Goal: Task Accomplishment & Management: Manage account settings

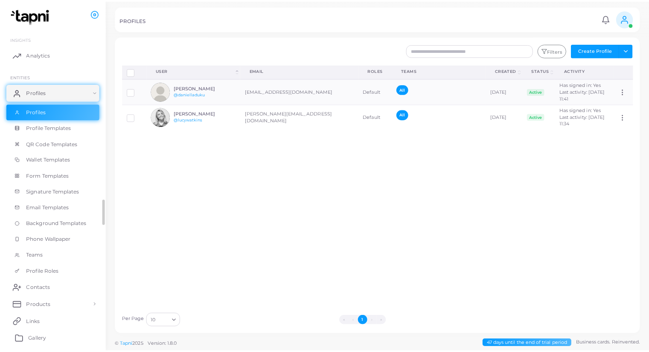
scroll to position [43, 0]
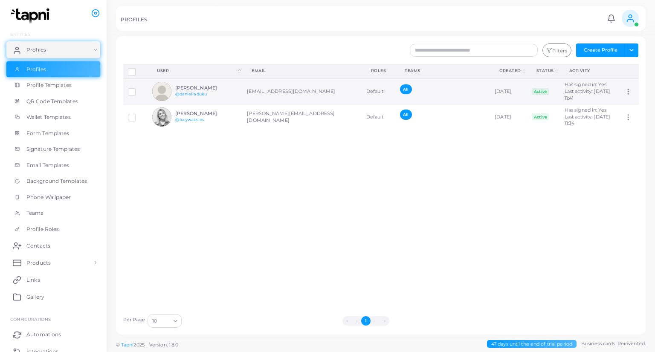
drag, startPoint x: 164, startPoint y: 93, endPoint x: 167, endPoint y: 98, distance: 5.8
click at [164, 93] on img at bounding box center [161, 91] width 19 height 19
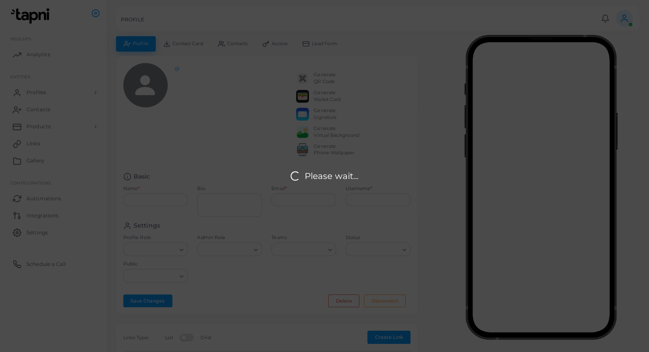
type input "**********"
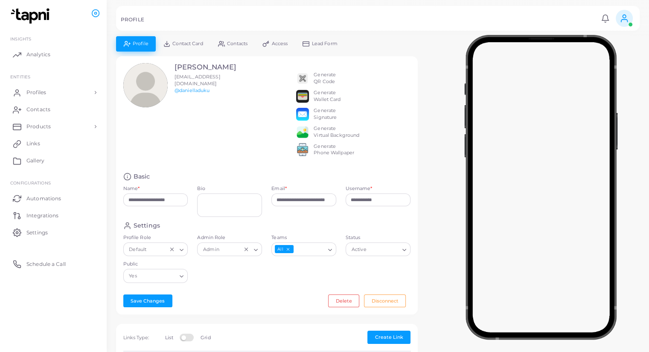
click at [302, 78] on img at bounding box center [302, 78] width 13 height 13
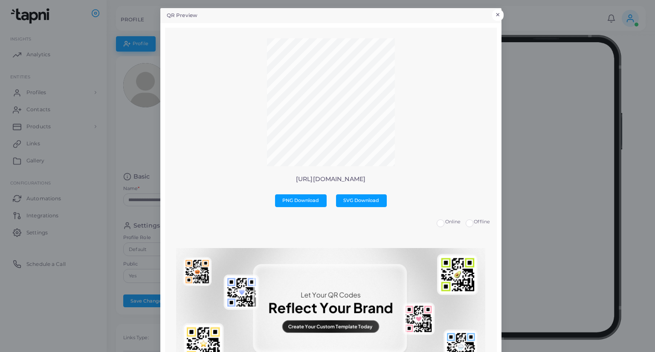
click at [496, 14] on button "×" at bounding box center [498, 14] width 12 height 11
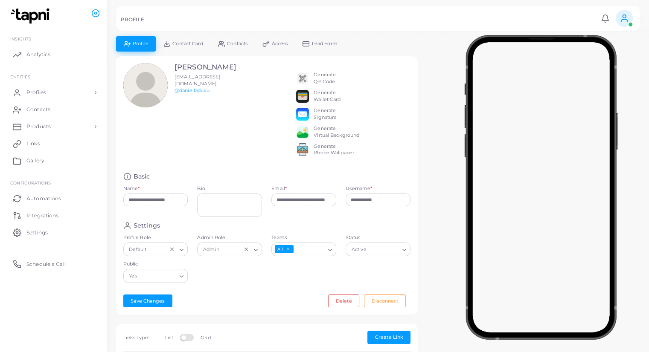
click at [328, 96] on div "Generate Wallet Card" at bounding box center [326, 97] width 27 height 14
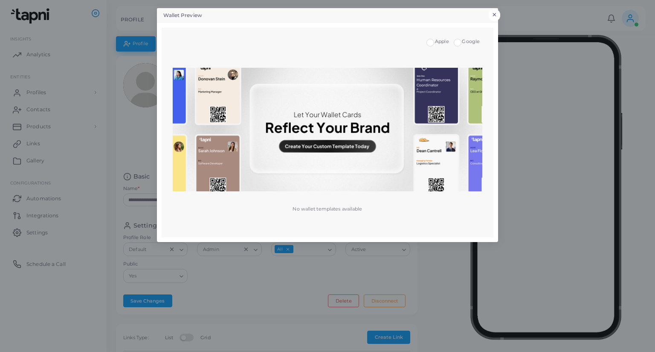
click at [491, 15] on button "×" at bounding box center [495, 14] width 12 height 11
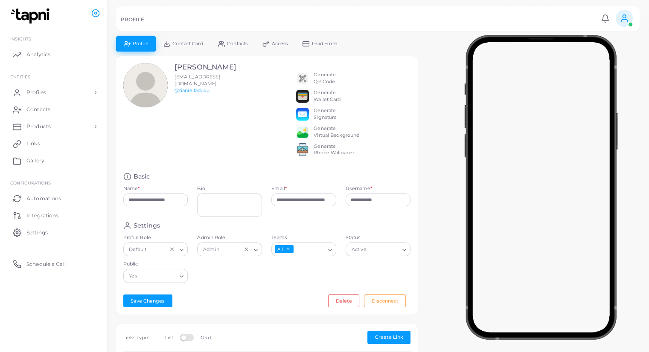
click at [323, 114] on div "Generate Signature" at bounding box center [324, 114] width 23 height 14
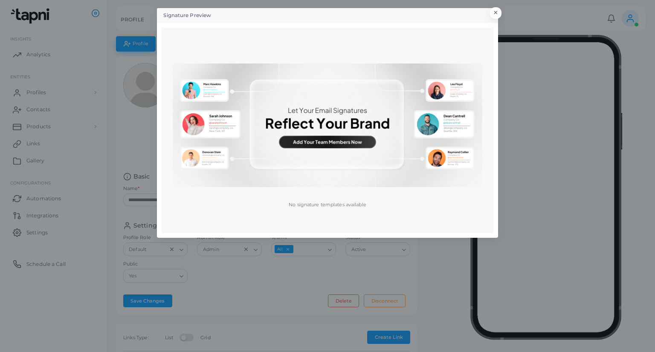
click at [341, 207] on p "No signature templates available" at bounding box center [328, 204] width 78 height 7
click at [493, 14] on button "×" at bounding box center [495, 14] width 12 height 11
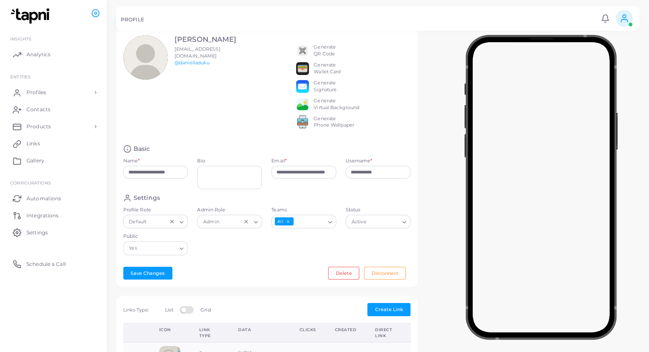
scroll to position [43, 0]
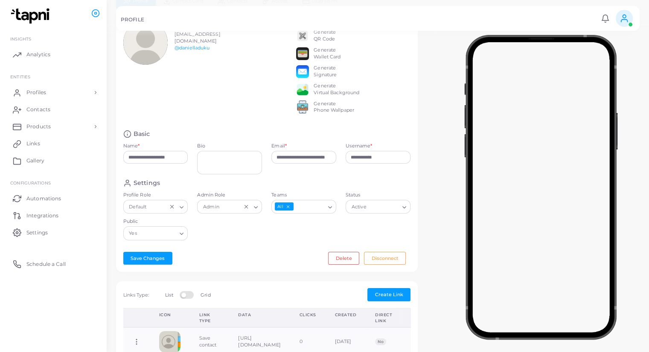
click at [323, 91] on div "Generate Virtual Background" at bounding box center [336, 90] width 46 height 14
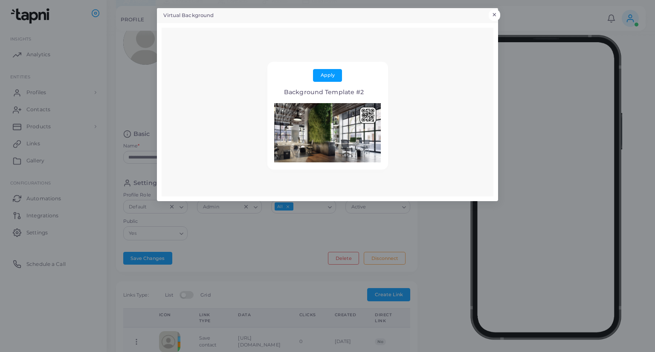
click at [496, 12] on button "×" at bounding box center [495, 14] width 12 height 11
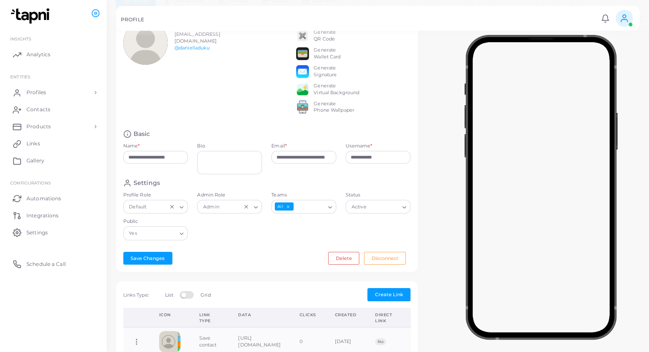
click at [246, 210] on icon "Clear Selected" at bounding box center [246, 207] width 6 height 6
click at [254, 211] on icon "Search for option" at bounding box center [255, 207] width 6 height 6
click at [231, 241] on div "Settings Profile Role Default Loading... Admin Role Loading... Admin Teams All …" at bounding box center [267, 212] width 297 height 66
click at [259, 211] on icon "Search for option" at bounding box center [255, 207] width 6 height 6
click at [243, 231] on li "Admin" at bounding box center [231, 224] width 68 height 13
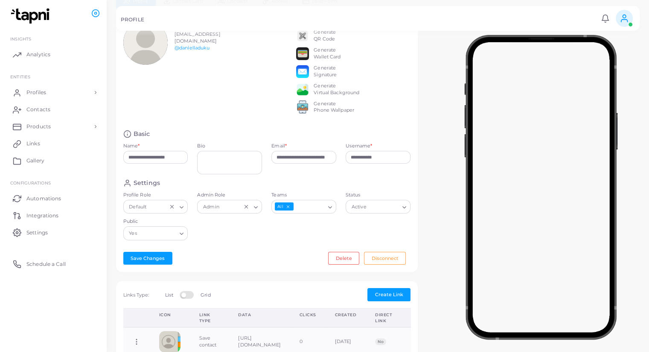
click at [254, 245] on div "Settings Profile Role Default Loading... Admin Role Admin Loading... Teams All …" at bounding box center [267, 212] width 297 height 66
click at [384, 212] on input "Status" at bounding box center [373, 206] width 49 height 9
click at [408, 187] on div "Settings" at bounding box center [266, 183] width 287 height 8
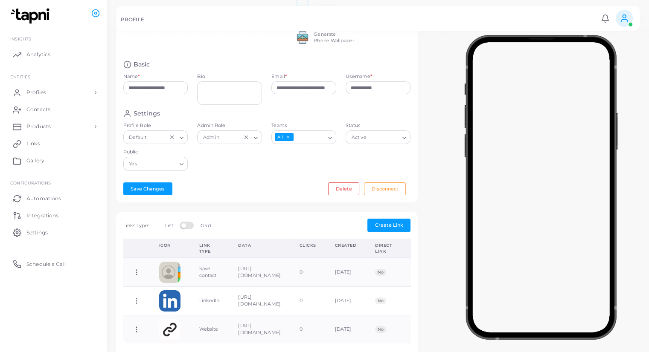
scroll to position [85, 0]
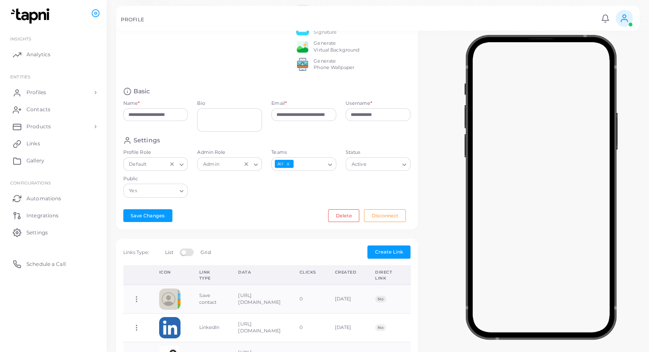
click at [404, 168] on icon "Search for option" at bounding box center [404, 165] width 6 height 6
click at [381, 145] on div "Settings" at bounding box center [266, 140] width 287 height 8
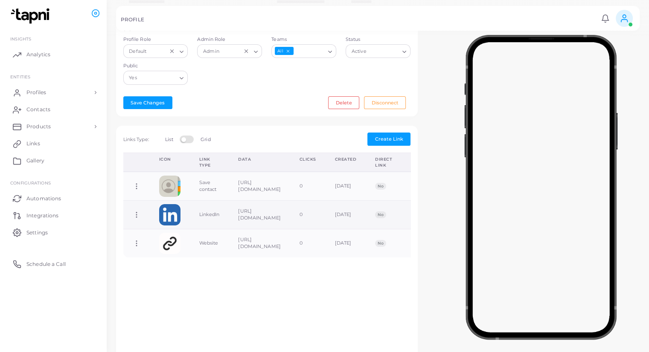
scroll to position [213, 0]
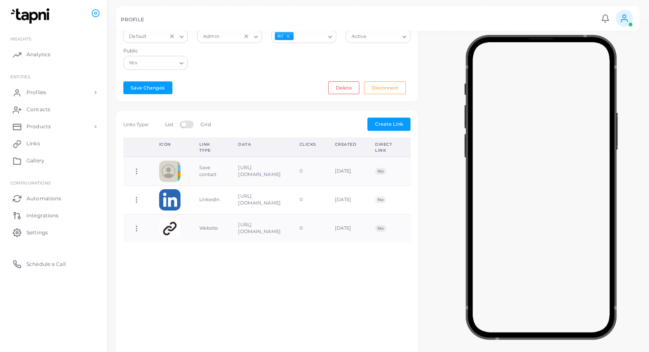
click at [206, 128] on label "Grid" at bounding box center [205, 125] width 10 height 7
click at [188, 128] on label at bounding box center [188, 124] width 17 height 7
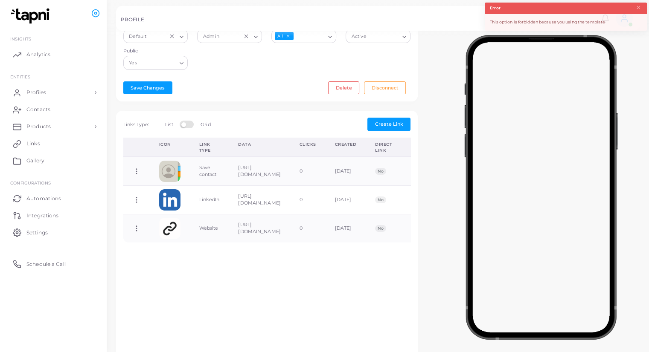
click at [188, 128] on label at bounding box center [188, 124] width 17 height 7
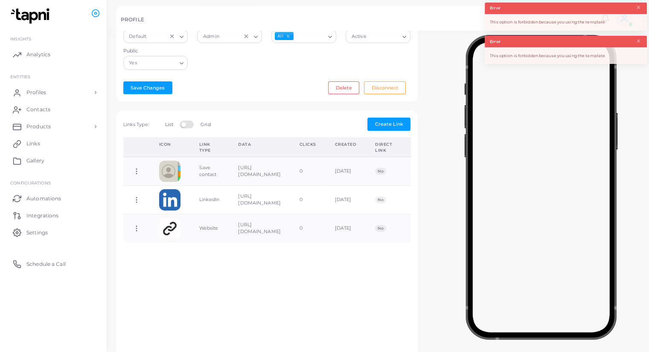
click at [182, 127] on div "Links Type: List Grid" at bounding box center [166, 124] width 87 height 10
click at [189, 128] on label at bounding box center [188, 124] width 17 height 7
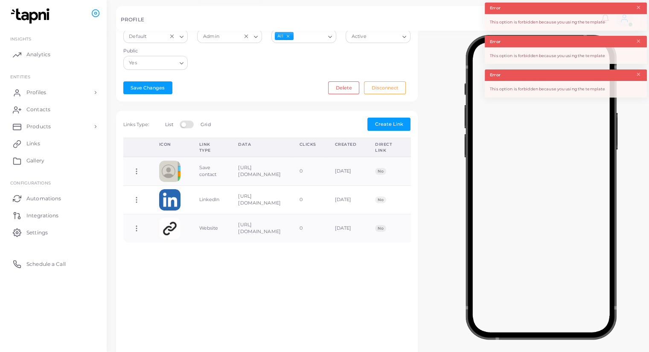
click at [189, 128] on label at bounding box center [188, 124] width 17 height 7
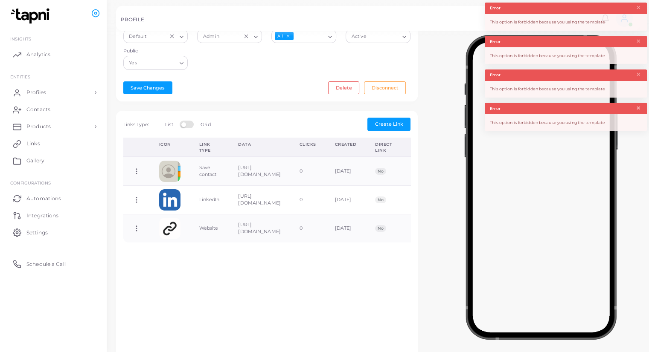
click at [641, 110] on button "×" at bounding box center [638, 108] width 6 height 9
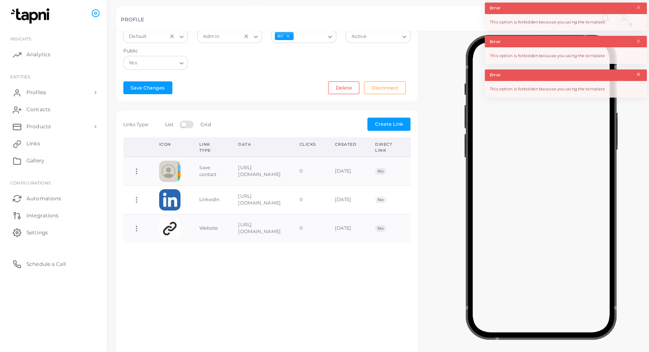
click at [638, 76] on button "×" at bounding box center [638, 74] width 6 height 9
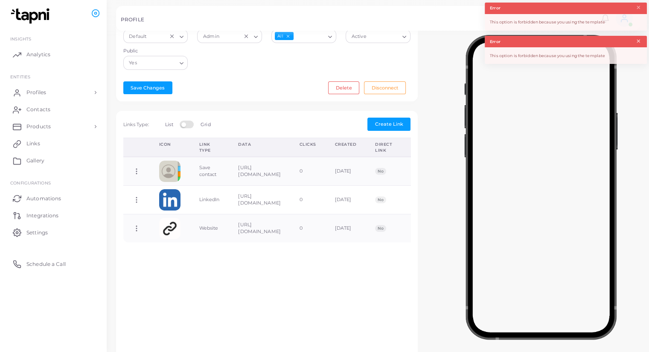
click at [637, 37] on button "×" at bounding box center [638, 41] width 6 height 9
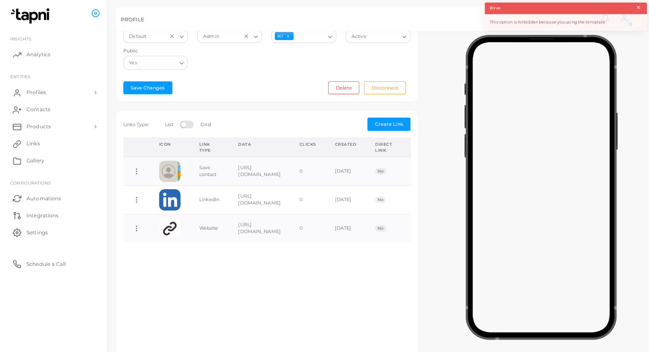
click at [638, 7] on button "×" at bounding box center [638, 7] width 6 height 9
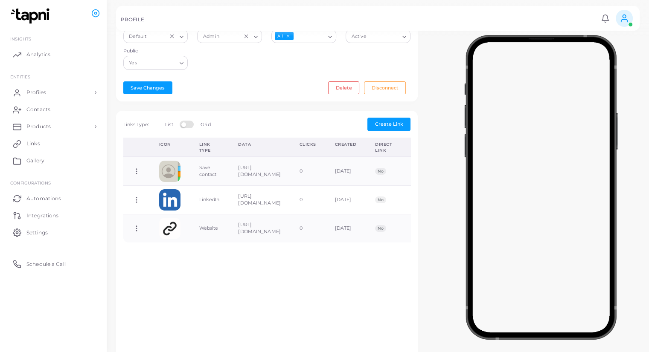
click at [206, 128] on label "Grid" at bounding box center [205, 125] width 10 height 7
click at [188, 128] on label at bounding box center [188, 124] width 17 height 7
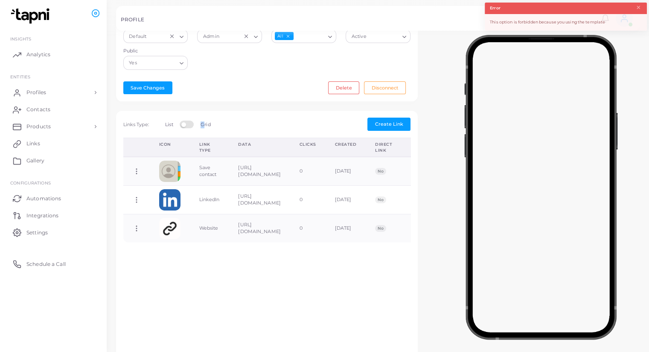
drag, startPoint x: 188, startPoint y: 130, endPoint x: 218, endPoint y: 130, distance: 30.3
click at [215, 130] on div "Links Type: List Grid Create Link" at bounding box center [267, 124] width 297 height 13
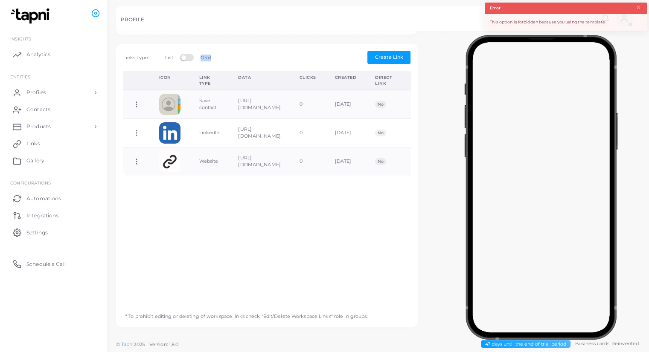
scroll to position [285, 0]
click at [142, 55] on span "Links Type:" at bounding box center [136, 58] width 26 height 6
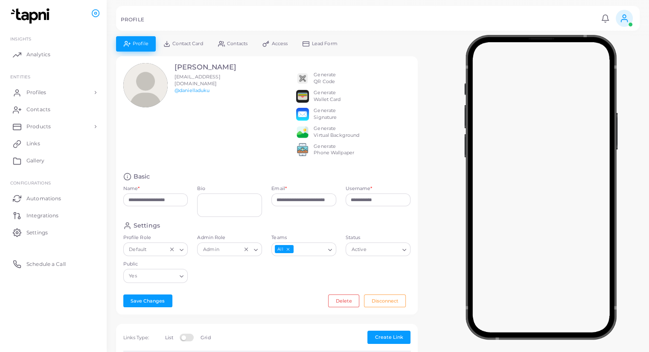
scroll to position [0, 0]
click at [134, 307] on button "Save Changes" at bounding box center [147, 301] width 49 height 13
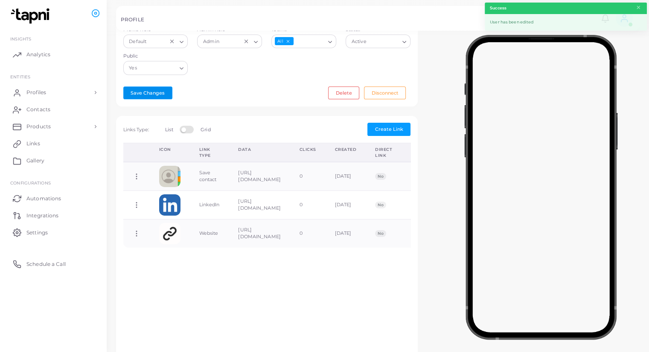
scroll to position [213, 0]
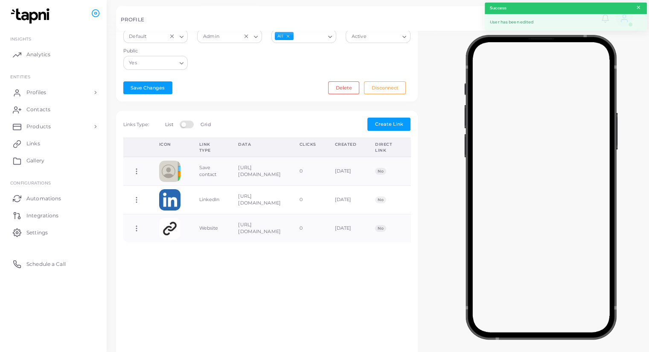
click at [637, 5] on button "×" at bounding box center [638, 7] width 6 height 9
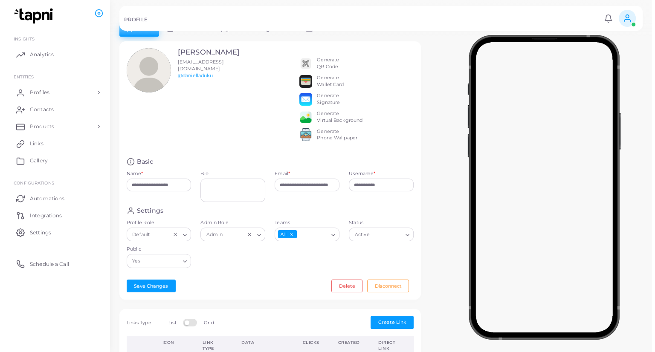
scroll to position [0, 0]
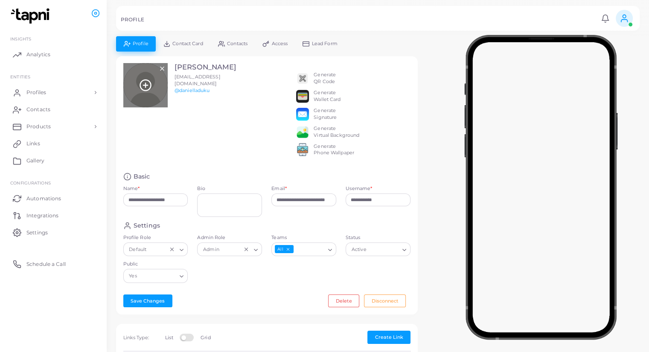
click at [156, 84] on div at bounding box center [145, 85] width 44 height 44
click at [145, 84] on line at bounding box center [145, 85] width 0 height 4
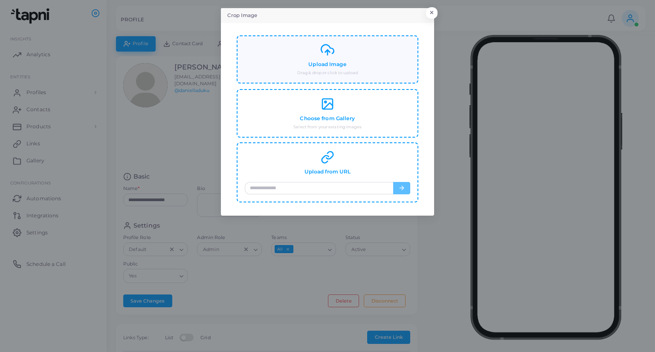
click at [338, 49] on div "Upload Image Drag & drop or click to upload" at bounding box center [327, 59] width 165 height 33
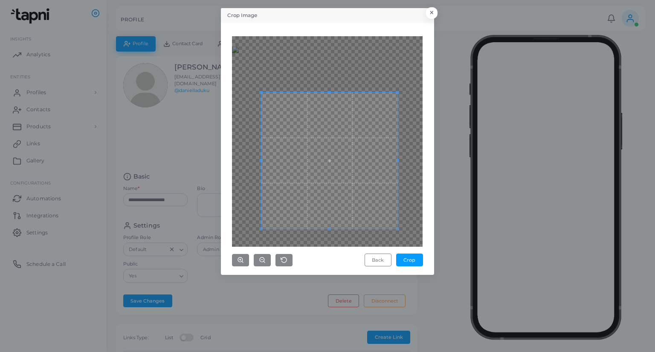
click at [333, 158] on span at bounding box center [329, 161] width 136 height 136
click at [420, 247] on div "Back Crop" at bounding box center [327, 151] width 191 height 231
click at [364, 156] on span at bounding box center [332, 163] width 145 height 145
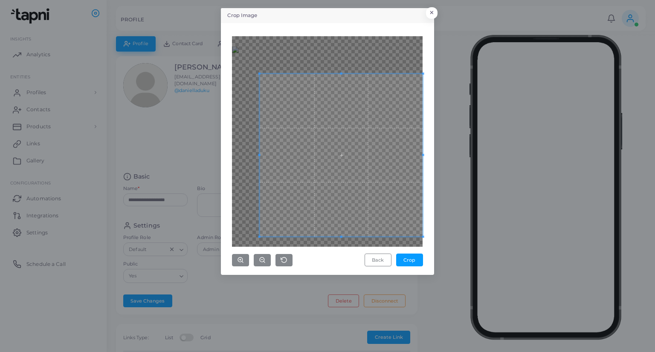
click at [439, 73] on div "Crop Image × Back Crop" at bounding box center [327, 176] width 655 height 352
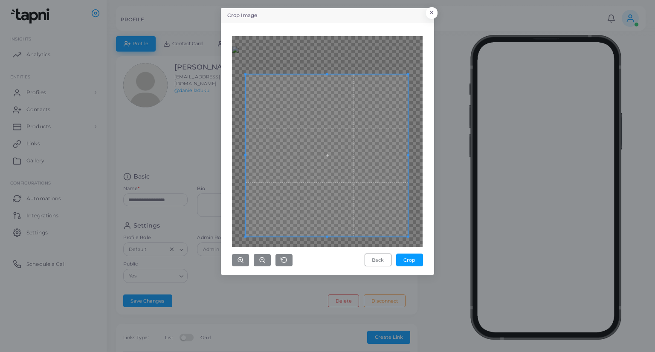
click at [345, 142] on span at bounding box center [327, 155] width 162 height 162
click at [409, 261] on button "Crop" at bounding box center [409, 260] width 27 height 13
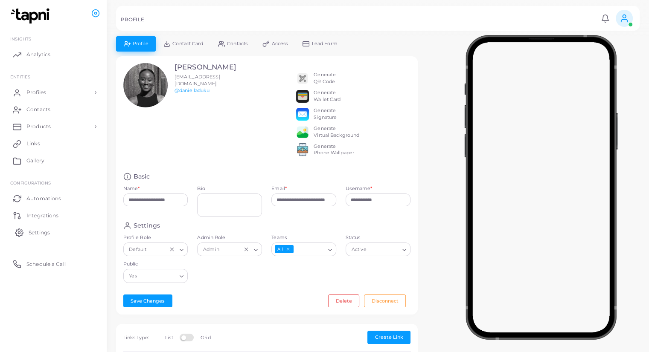
click at [42, 232] on span "Settings" at bounding box center [39, 233] width 21 height 8
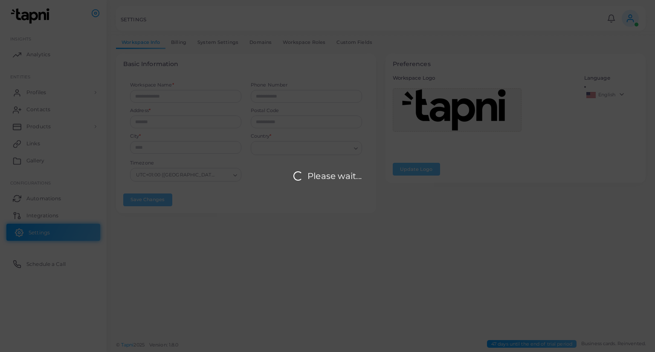
type input "**********"
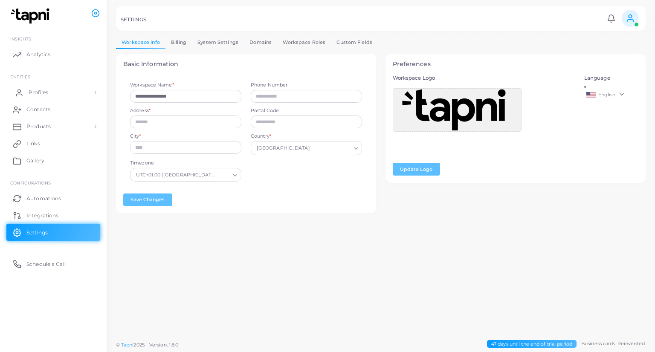
click at [39, 90] on span "Profiles" at bounding box center [39, 93] width 20 height 8
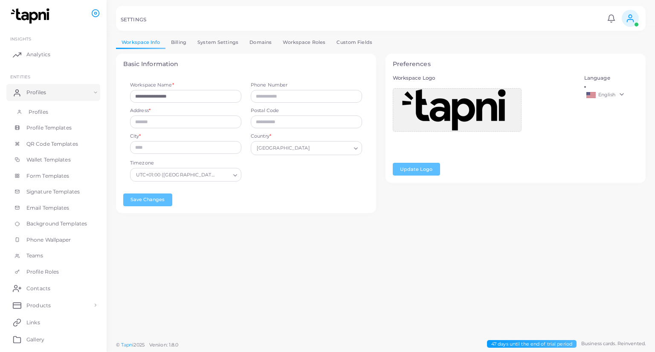
click at [59, 116] on link "Profiles" at bounding box center [53, 112] width 94 height 16
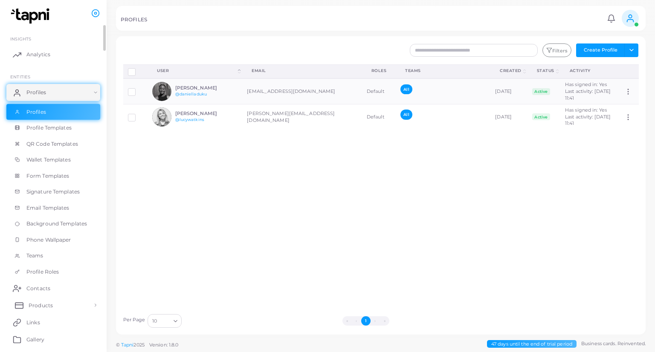
click at [48, 305] on span "Products" at bounding box center [41, 306] width 24 height 8
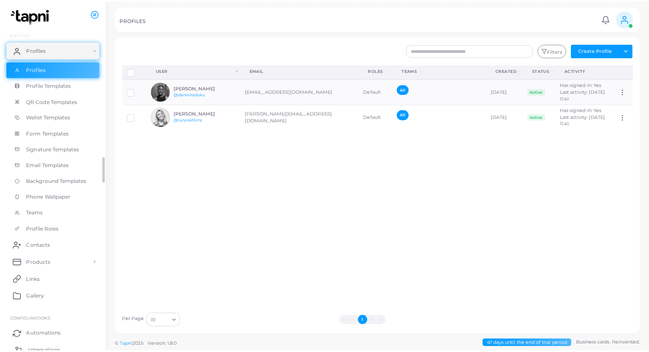
scroll to position [99, 0]
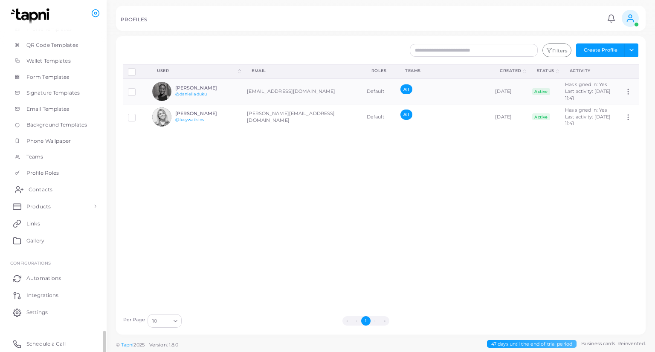
click at [55, 191] on link "Contacts" at bounding box center [53, 189] width 94 height 17
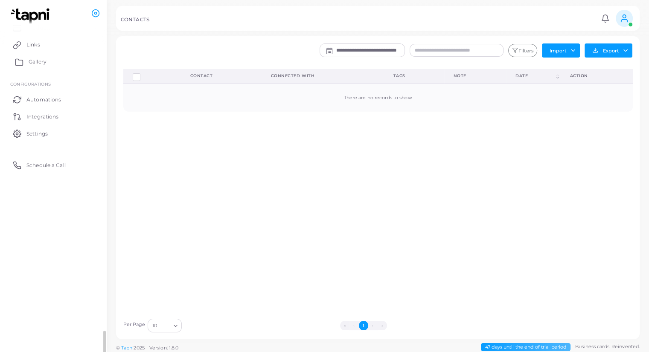
click at [41, 165] on span "Schedule a Call" at bounding box center [45, 166] width 39 height 8
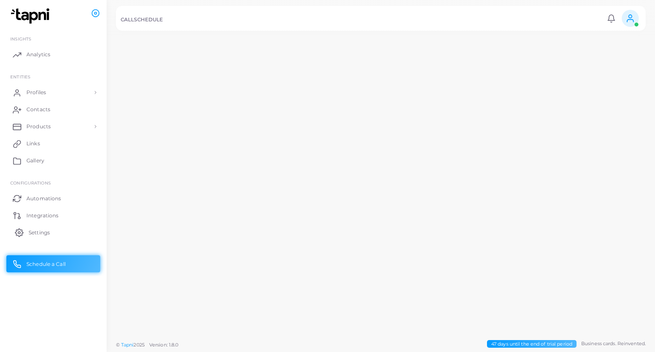
click at [45, 234] on span "Settings" at bounding box center [39, 233] width 21 height 8
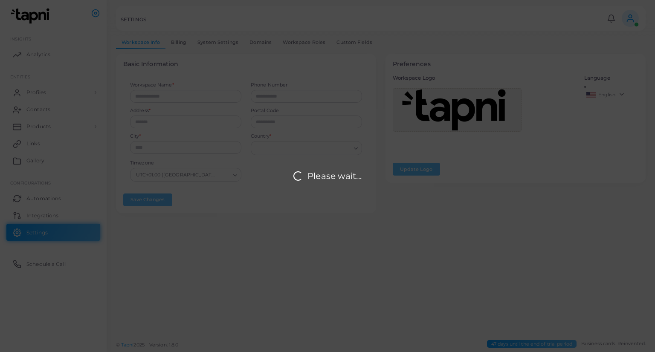
type input "**********"
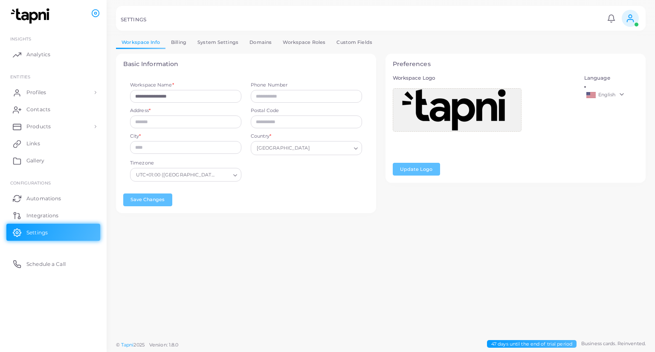
click at [179, 41] on link "Billing" at bounding box center [178, 42] width 26 height 12
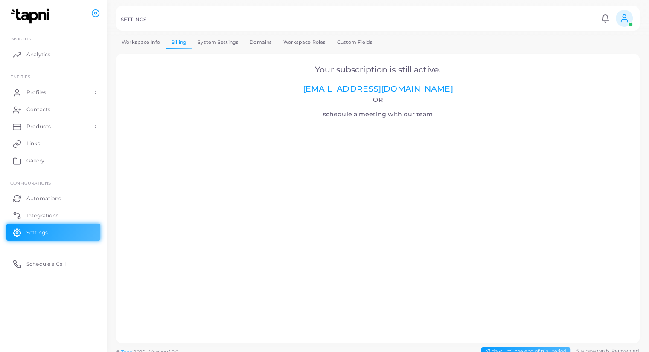
click at [226, 41] on link "System Settings" at bounding box center [218, 42] width 52 height 12
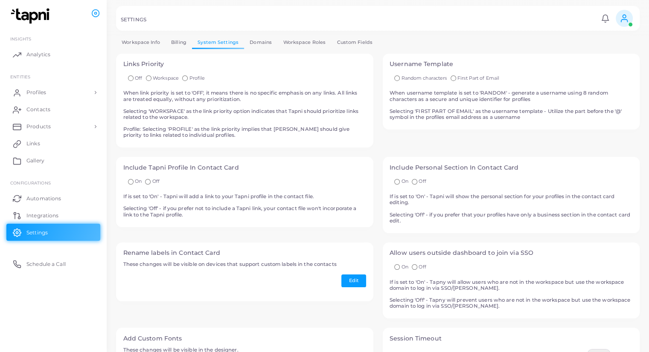
click at [267, 41] on link "Domains" at bounding box center [260, 42] width 33 height 12
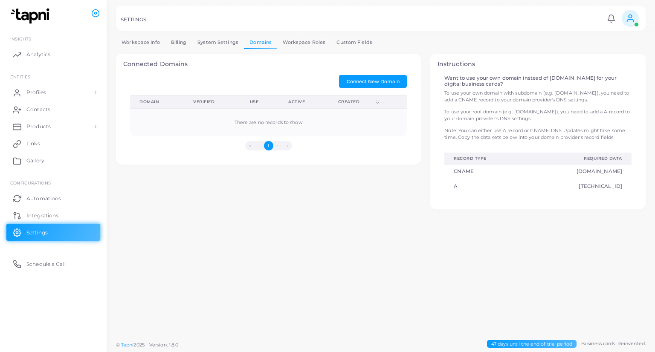
click at [318, 41] on link "Workspace Roles" at bounding box center [304, 42] width 54 height 12
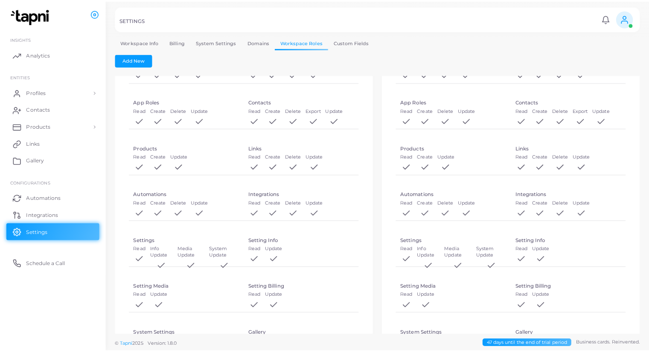
scroll to position [169, 0]
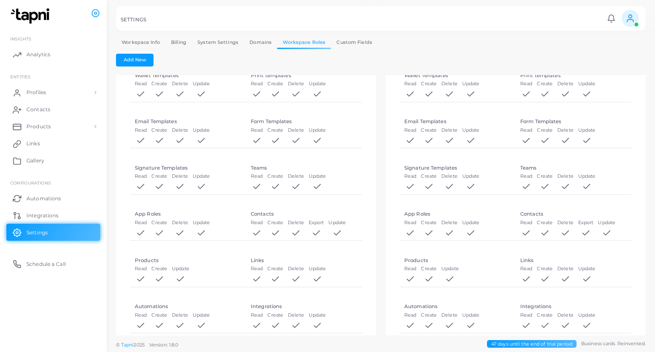
click at [359, 43] on link "Custom Fields" at bounding box center [354, 42] width 47 height 12
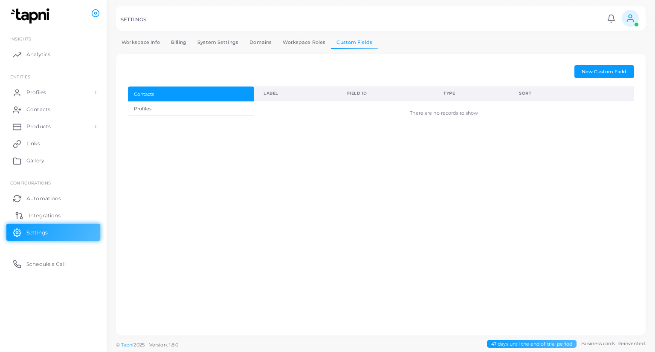
click at [54, 215] on span "Integrations" at bounding box center [45, 216] width 32 height 8
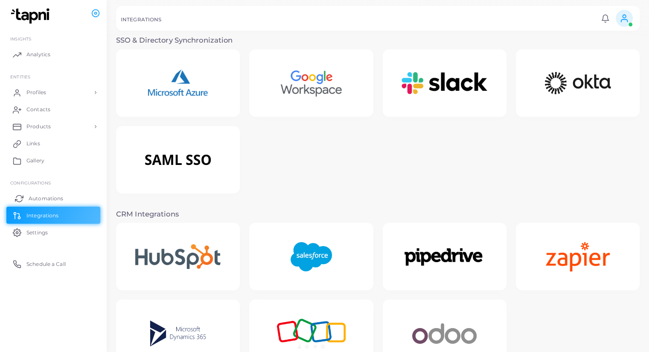
click at [38, 197] on span "Automations" at bounding box center [46, 199] width 35 height 8
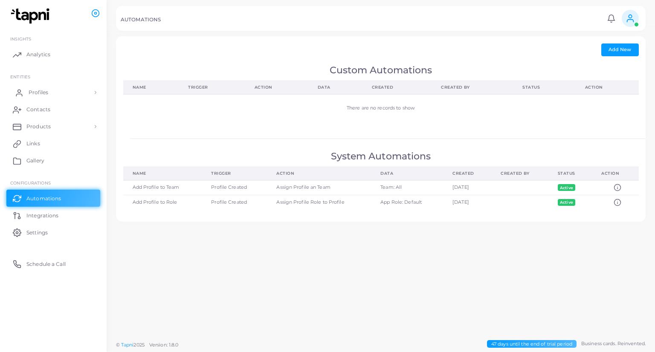
click at [49, 92] on link "Profiles" at bounding box center [53, 92] width 94 height 17
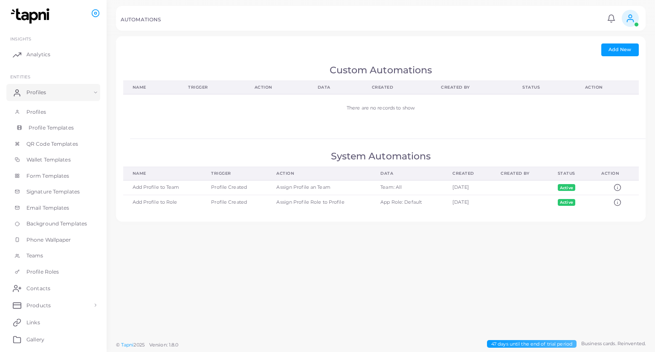
click at [53, 129] on span "Profile Templates" at bounding box center [51, 128] width 45 height 8
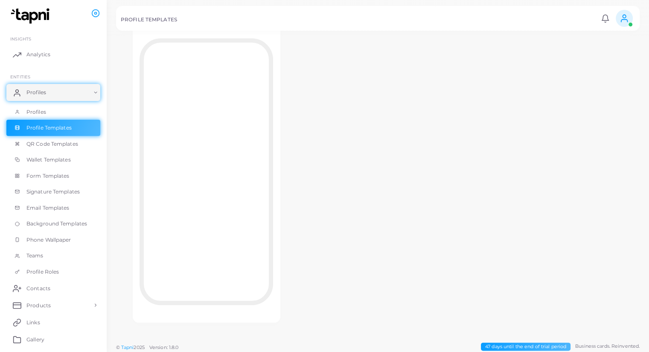
scroll to position [75, 0]
click at [72, 224] on span "Background Templates" at bounding box center [59, 224] width 61 height 8
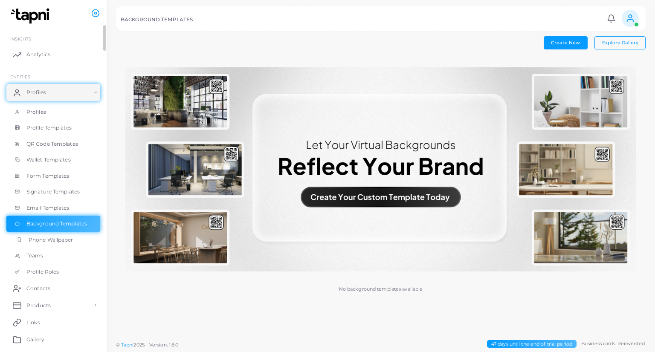
click at [54, 241] on span "Phone Wallpaper" at bounding box center [51, 240] width 45 height 8
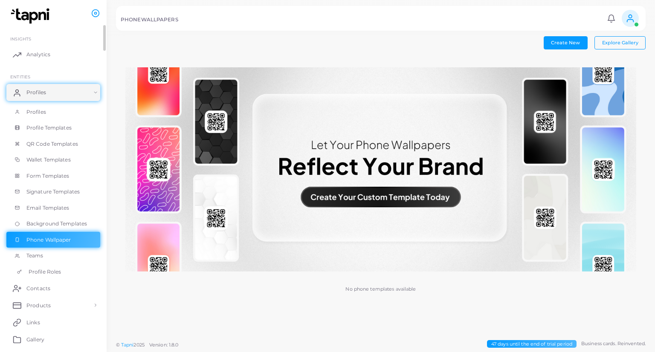
click at [56, 273] on span "Profile Roles" at bounding box center [45, 272] width 32 height 8
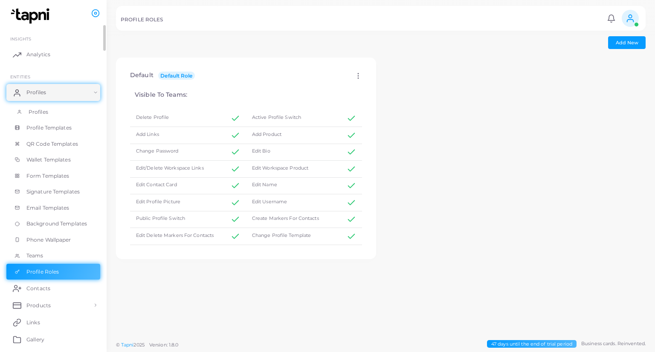
click at [52, 111] on link "Profiles" at bounding box center [53, 112] width 94 height 16
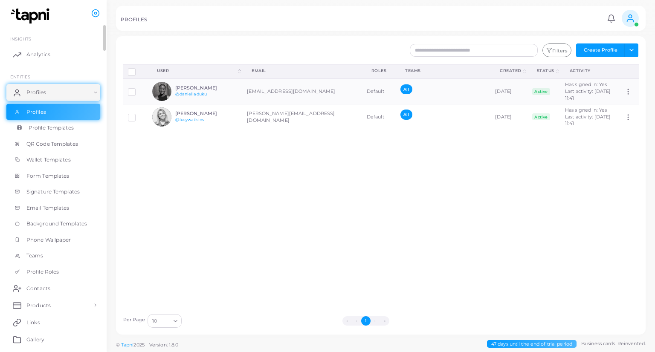
click at [55, 124] on span "Profile Templates" at bounding box center [51, 128] width 45 height 8
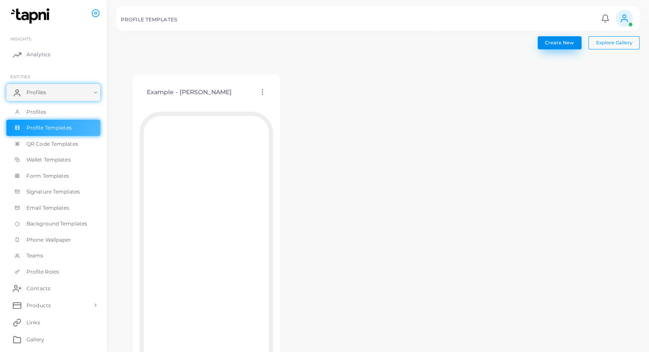
click at [578, 38] on button "Create New" at bounding box center [559, 42] width 44 height 13
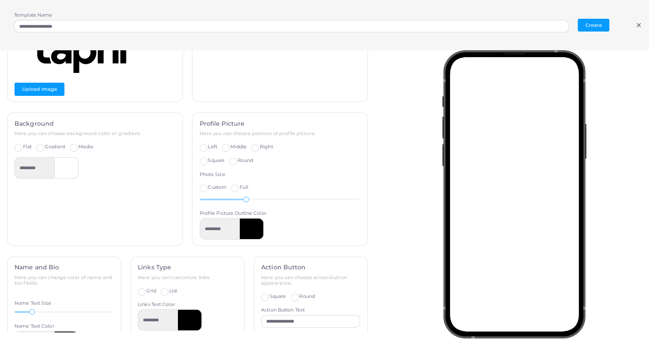
scroll to position [101, 0]
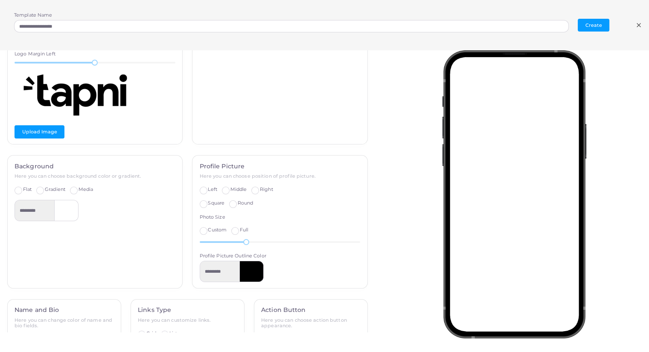
click at [45, 189] on label "Gradient" at bounding box center [55, 189] width 20 height 7
click at [78, 189] on div "Media" at bounding box center [81, 189] width 23 height 7
click at [78, 189] on label "Media" at bounding box center [85, 189] width 15 height 7
click at [23, 192] on label "Flat" at bounding box center [27, 189] width 9 height 7
click at [63, 211] on div at bounding box center [67, 210] width 24 height 21
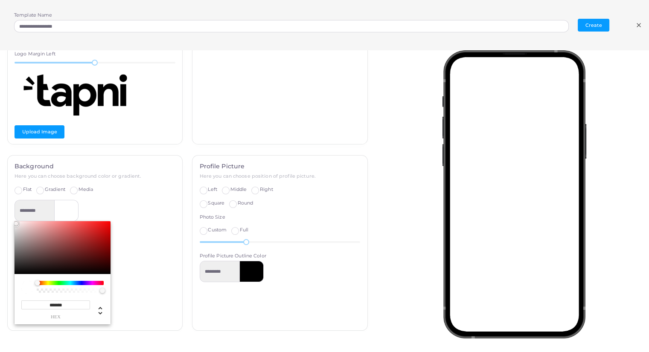
type input "*********"
type input "*******"
type input "*********"
type input "*******"
type input "*********"
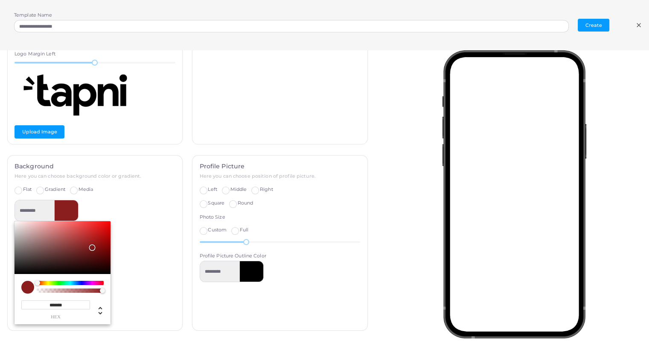
type input "*******"
type input "*********"
type input "*******"
click at [89, 247] on div "Chrome color picker" at bounding box center [63, 247] width 96 height 53
type input "*********"
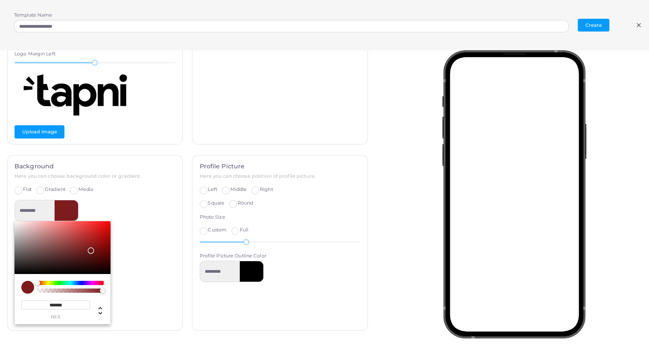
type input "*******"
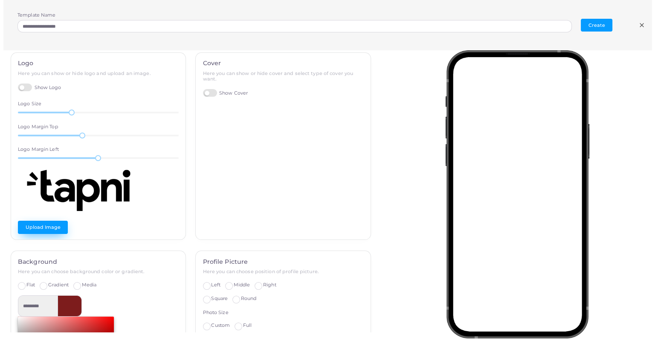
scroll to position [0, 0]
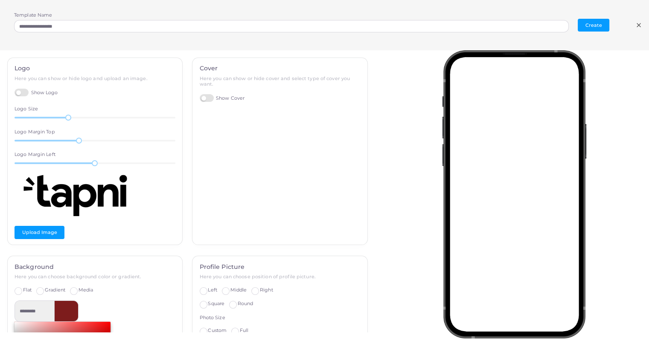
click at [23, 290] on label "Flat" at bounding box center [27, 290] width 9 height 7
click at [23, 289] on label "Flat" at bounding box center [27, 290] width 9 height 7
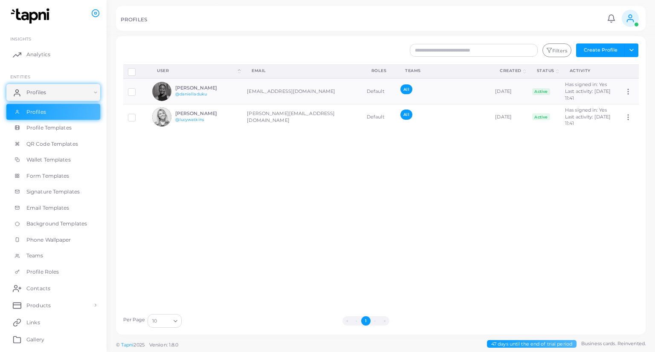
drag, startPoint x: 199, startPoint y: 226, endPoint x: 180, endPoint y: 190, distance: 41.0
click at [199, 224] on div "Disconnect Profiles Delete Profile Show Selections Download QRs User (Click to …" at bounding box center [381, 186] width 525 height 245
click at [29, 93] on span "Profiles" at bounding box center [39, 93] width 20 height 8
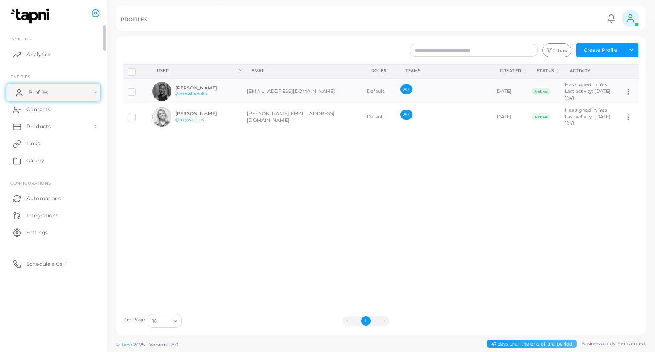
click at [58, 95] on link "Profiles" at bounding box center [53, 92] width 94 height 17
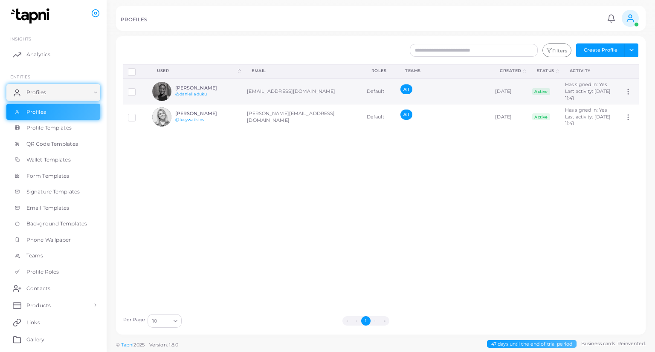
click at [162, 92] on img at bounding box center [161, 91] width 19 height 19
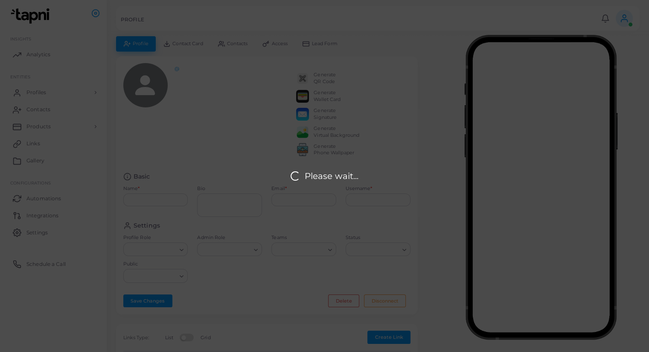
type input "**********"
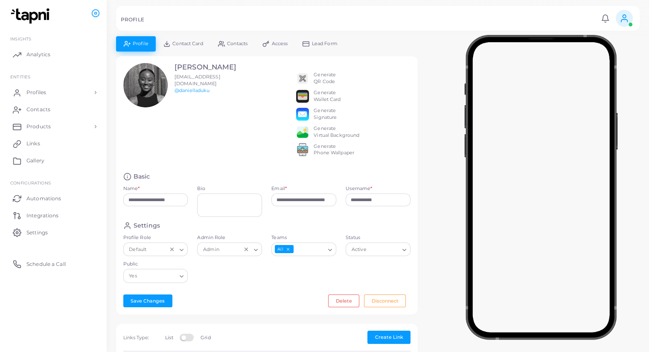
click at [326, 75] on div "Generate QR Code" at bounding box center [324, 79] width 22 height 14
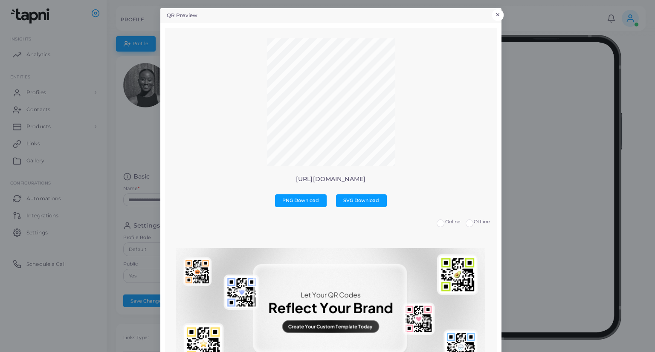
click at [498, 15] on button "×" at bounding box center [498, 14] width 12 height 11
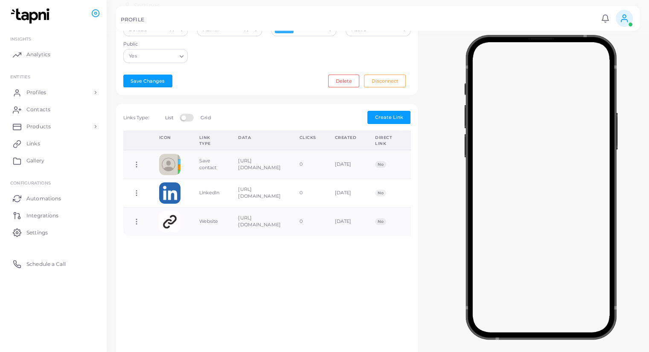
scroll to position [171, 0]
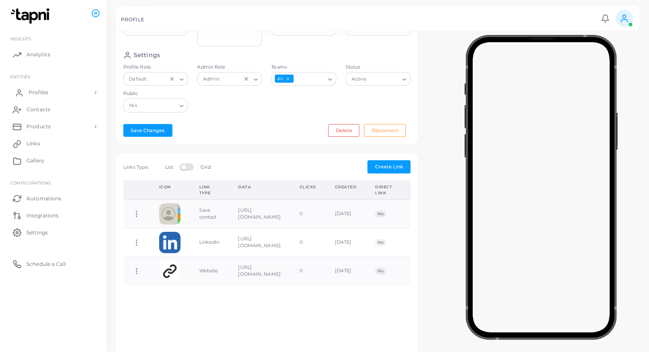
click at [43, 93] on span "Profiles" at bounding box center [39, 93] width 20 height 8
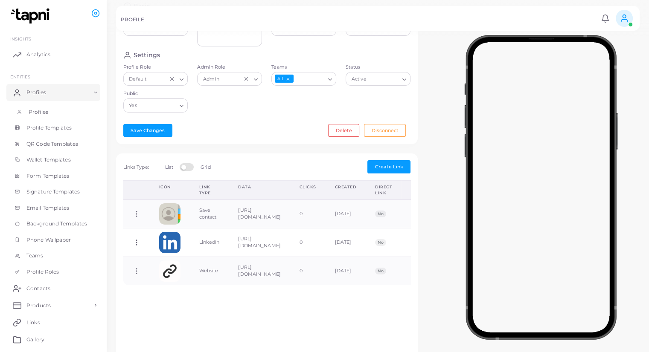
click at [63, 110] on link "Profiles" at bounding box center [53, 112] width 94 height 16
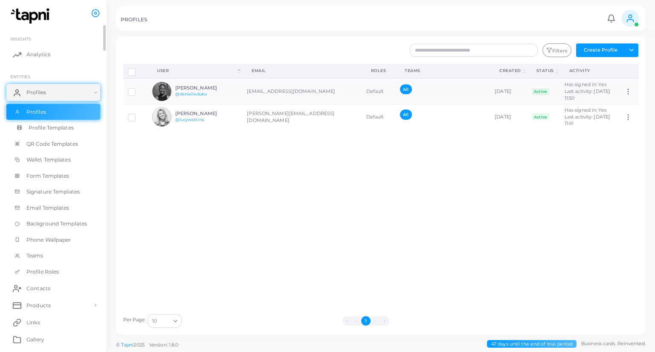
click at [64, 132] on link "Profile Templates" at bounding box center [53, 128] width 94 height 16
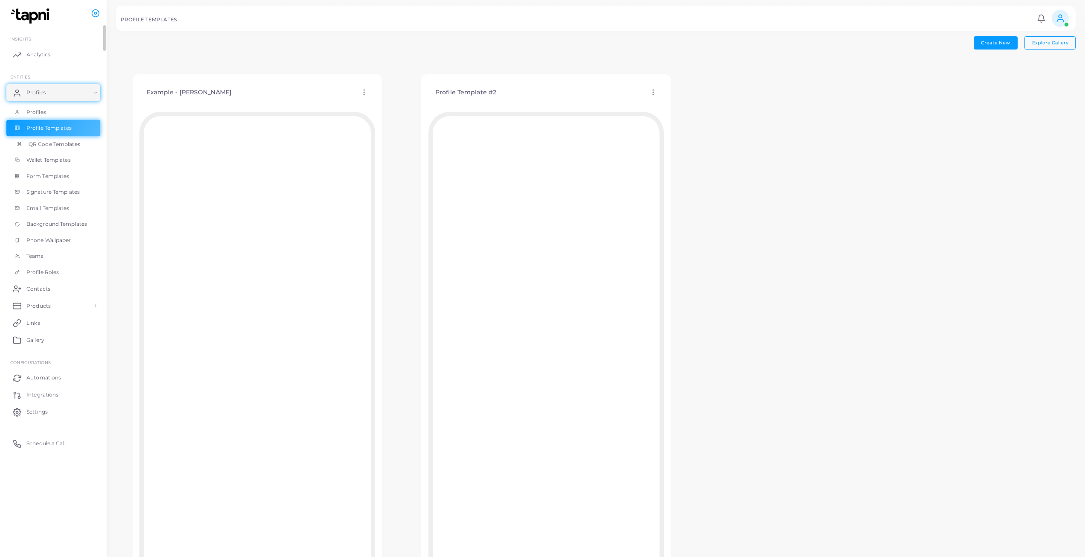
click at [68, 142] on span "QR Code Templates" at bounding box center [55, 144] width 52 height 8
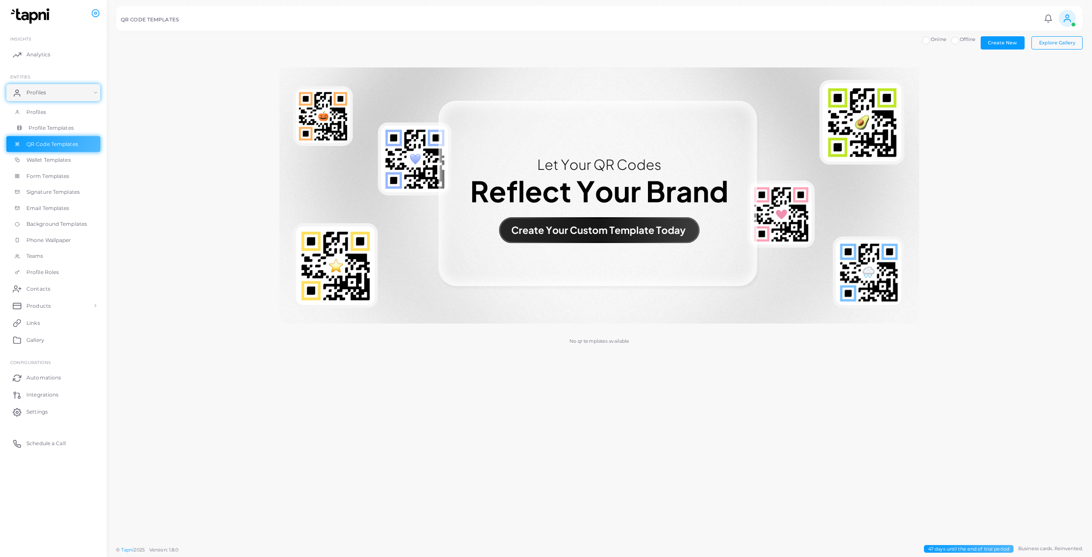
click at [71, 125] on span "Profile Templates" at bounding box center [51, 128] width 45 height 8
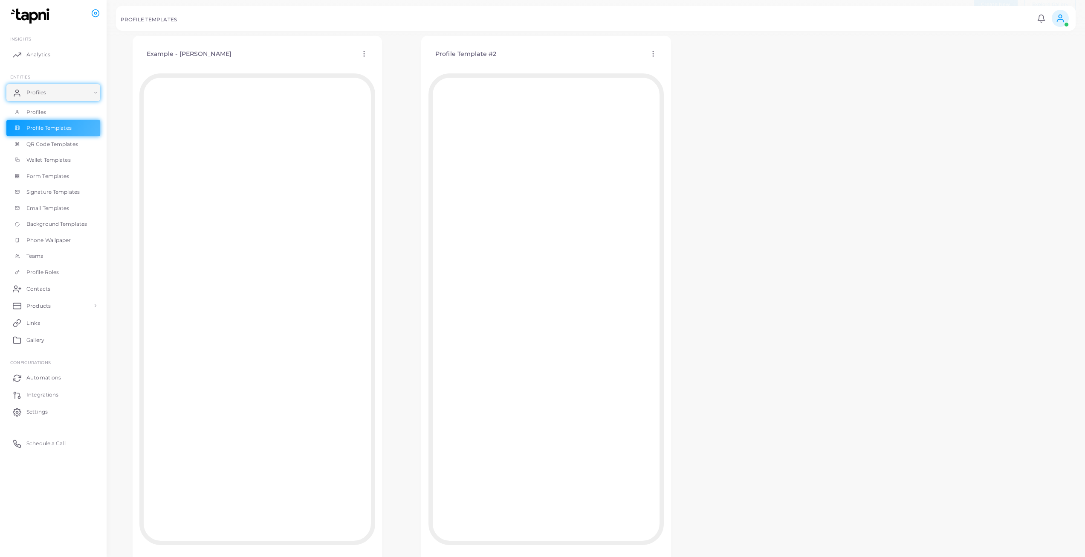
scroll to position [76, 0]
click at [63, 97] on link "Profiles" at bounding box center [53, 92] width 94 height 17
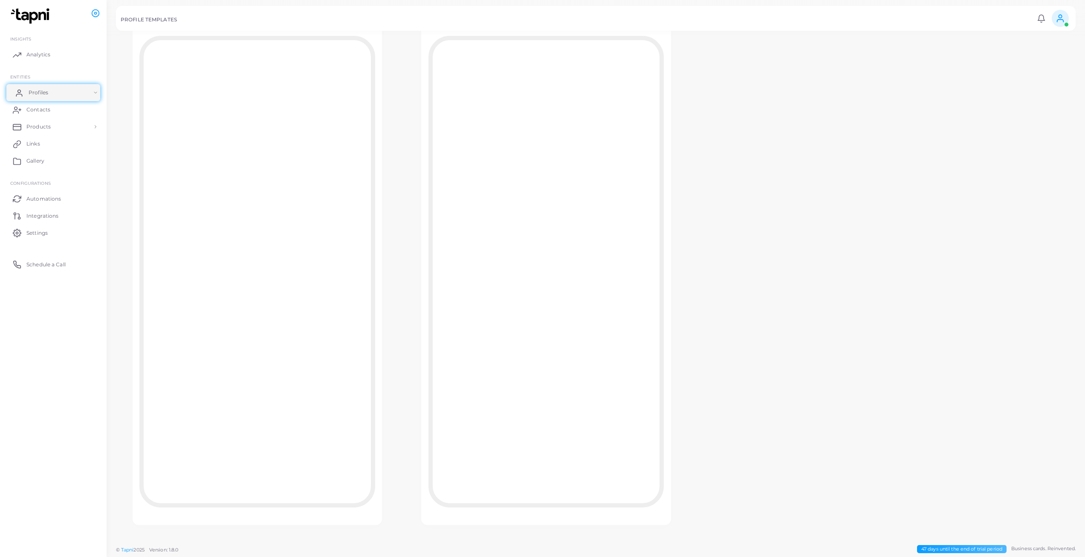
click at [65, 98] on link "Profiles" at bounding box center [53, 92] width 94 height 17
click at [70, 111] on link "Profiles" at bounding box center [53, 112] width 94 height 16
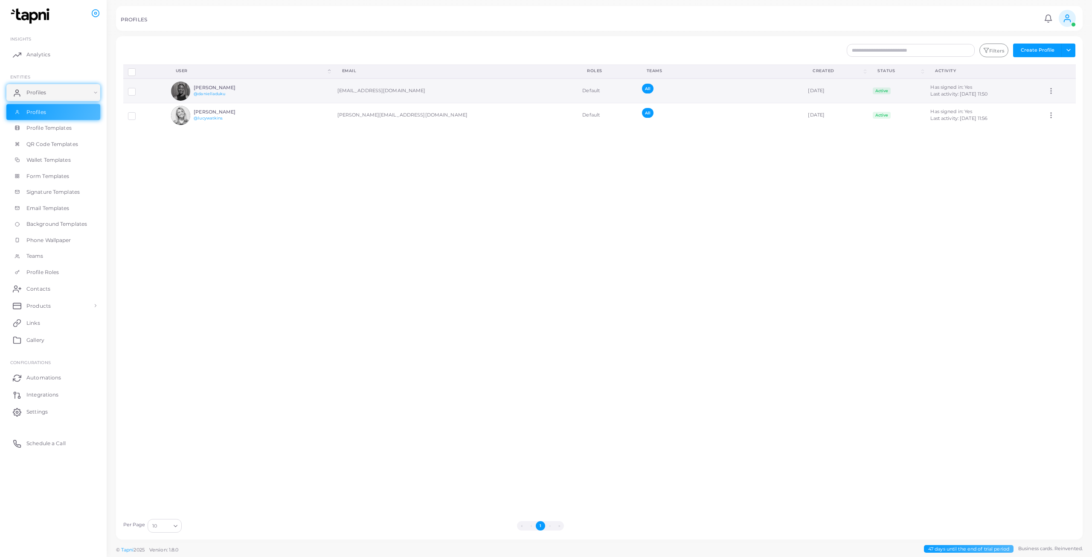
click at [223, 88] on h6 "[PERSON_NAME]" at bounding box center [225, 88] width 63 height 6
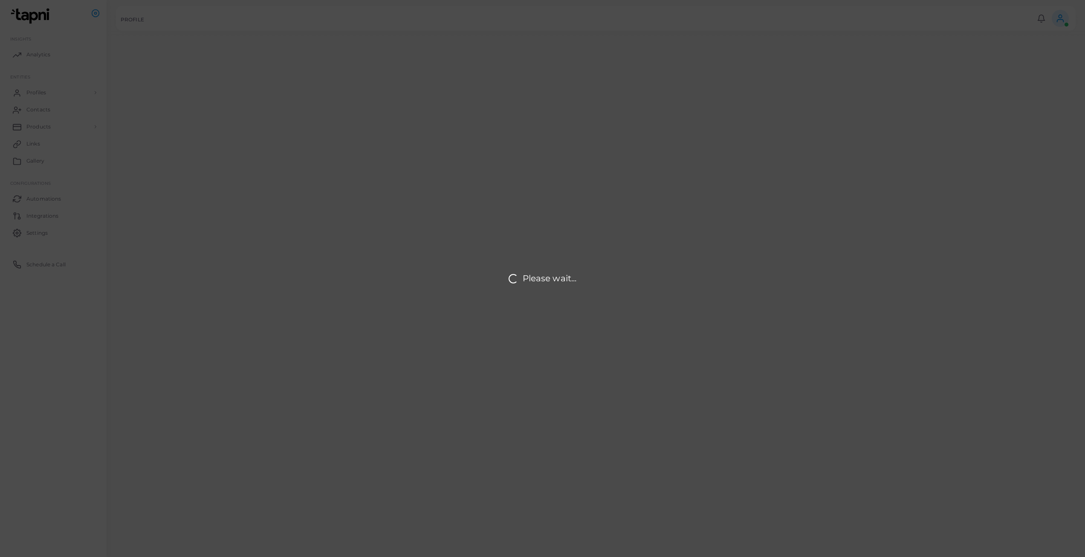
type input "**********"
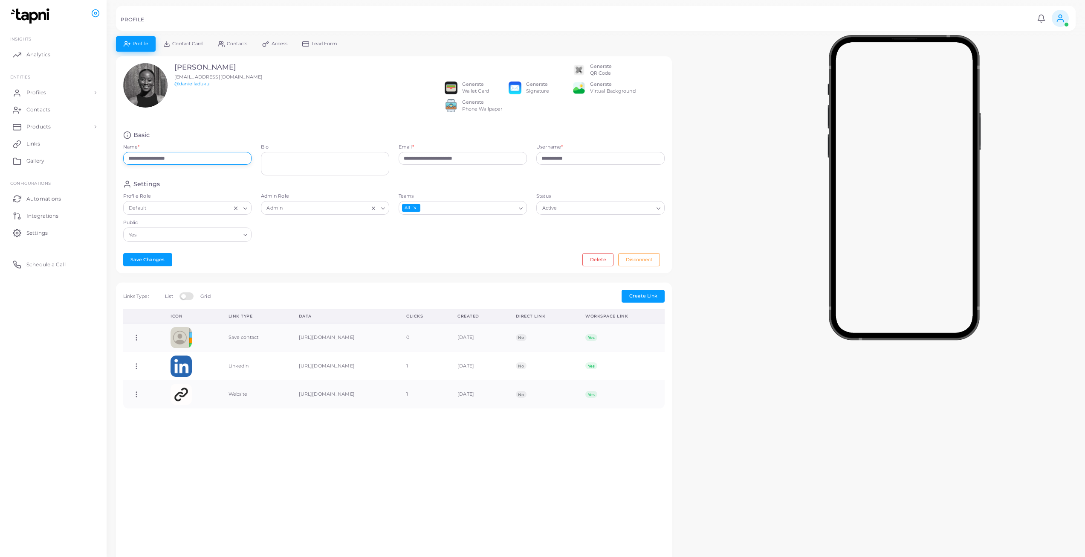
click at [213, 165] on input "**********" at bounding box center [187, 158] width 128 height 13
drag, startPoint x: 206, startPoint y: 165, endPoint x: 162, endPoint y: 165, distance: 43.9
click at [162, 165] on input "**********" at bounding box center [187, 158] width 128 height 13
type input "**********"
click at [155, 265] on button "Save Changes" at bounding box center [147, 259] width 49 height 13
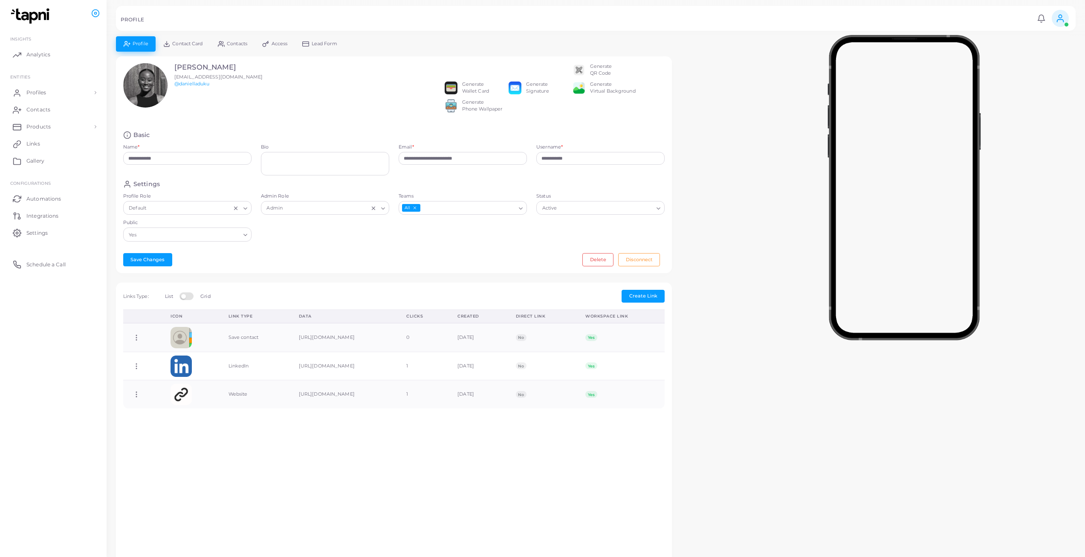
click at [187, 42] on span "Contact Card" at bounding box center [187, 43] width 30 height 5
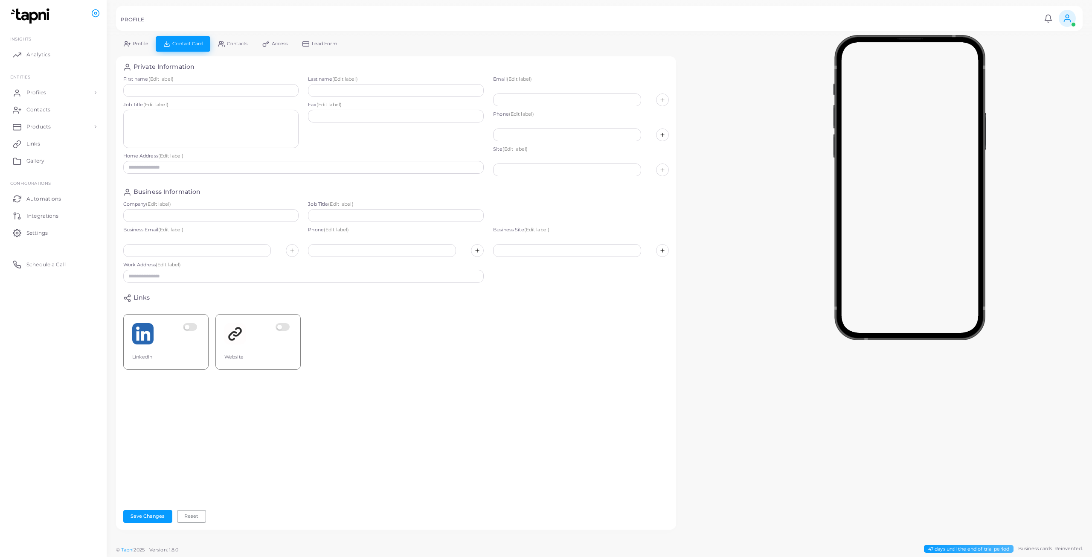
click at [230, 46] on span "Contacts" at bounding box center [237, 43] width 20 height 5
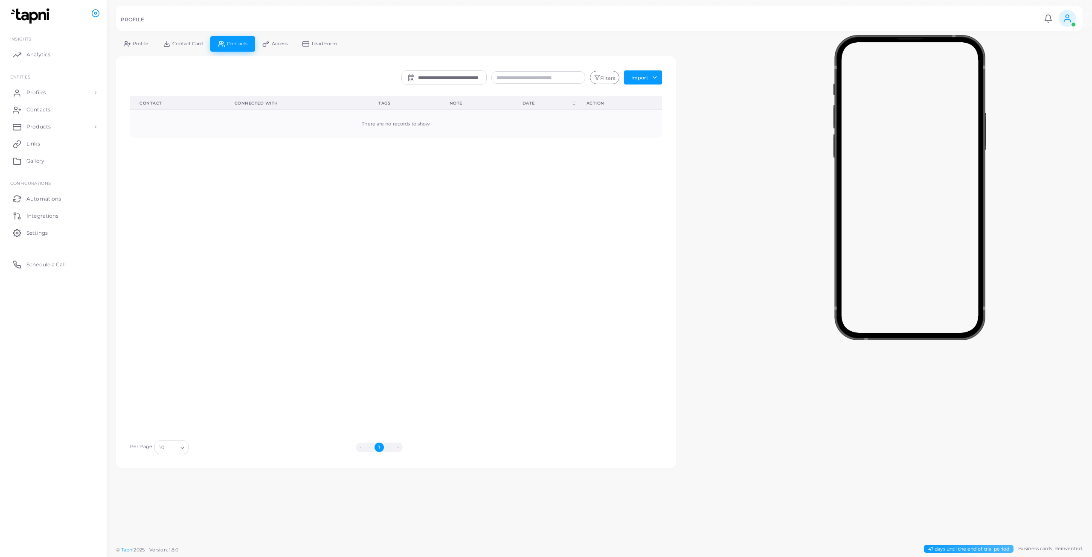
click at [278, 46] on link "Access" at bounding box center [275, 43] width 40 height 15
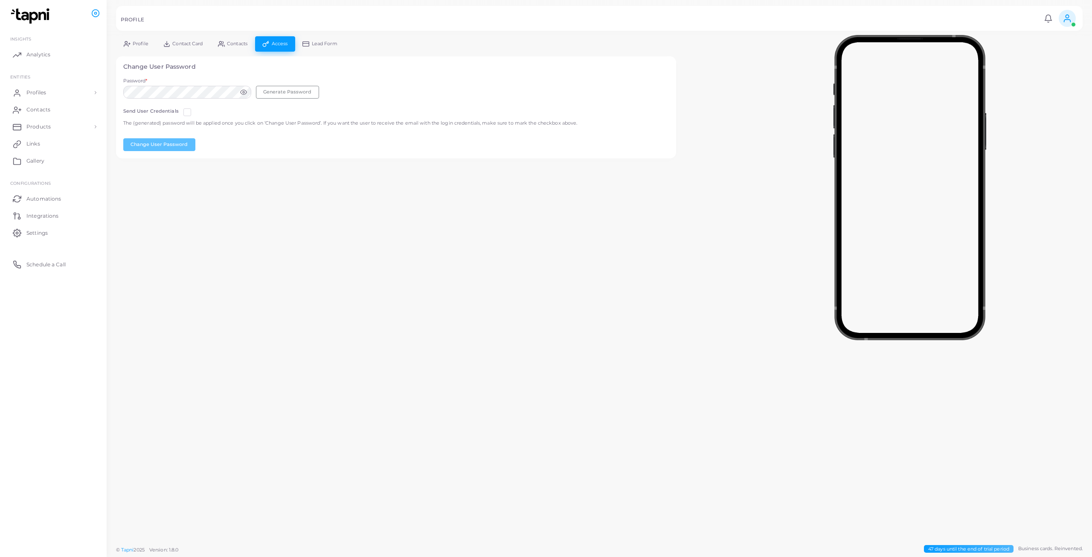
click at [320, 46] on span "Lead Form" at bounding box center [325, 43] width 26 height 5
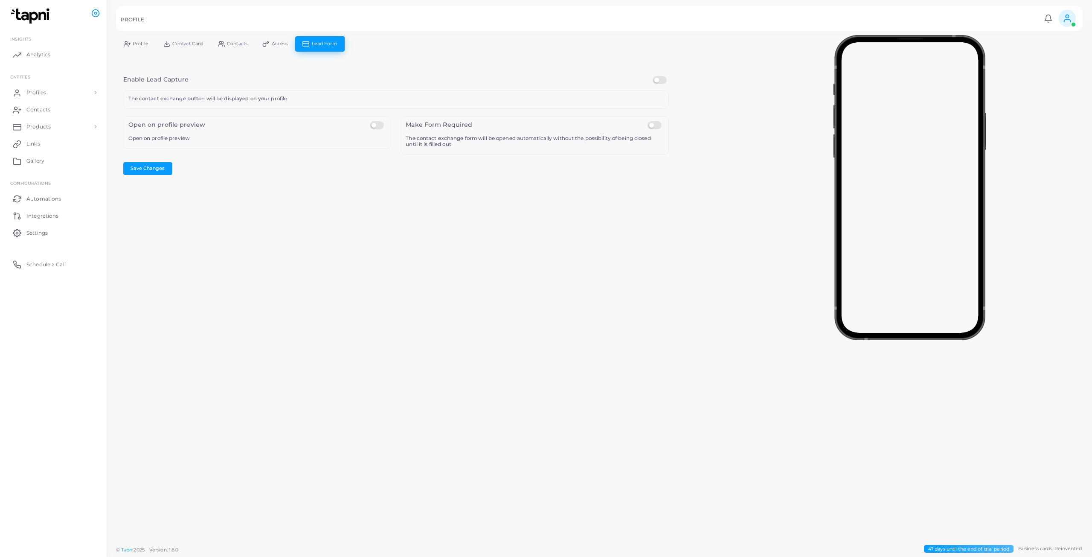
click at [132, 43] on link "Profile" at bounding box center [136, 43] width 40 height 15
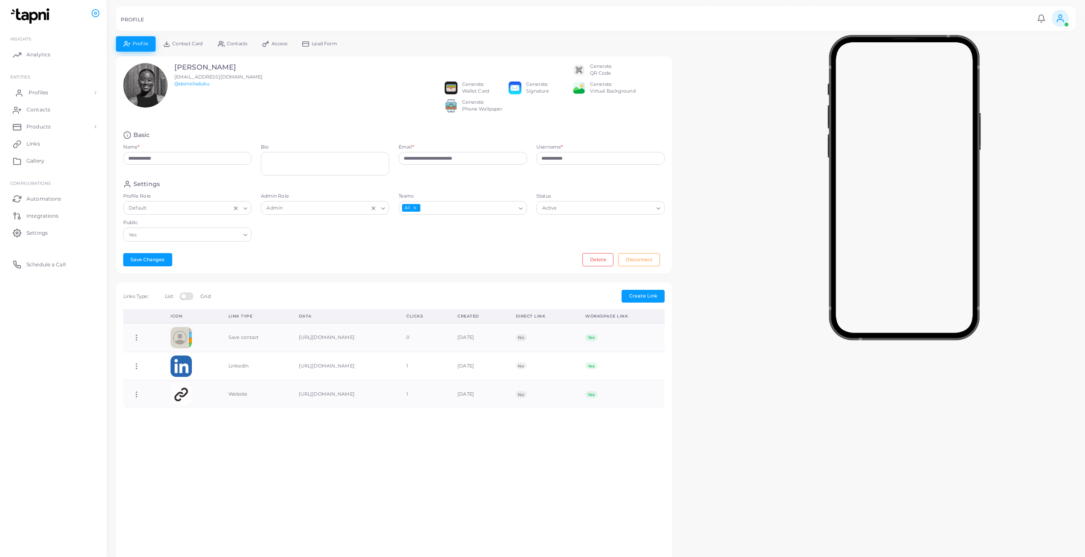
click at [58, 91] on link "Profiles" at bounding box center [53, 92] width 94 height 17
click at [56, 132] on link "Profile Templates" at bounding box center [53, 128] width 94 height 16
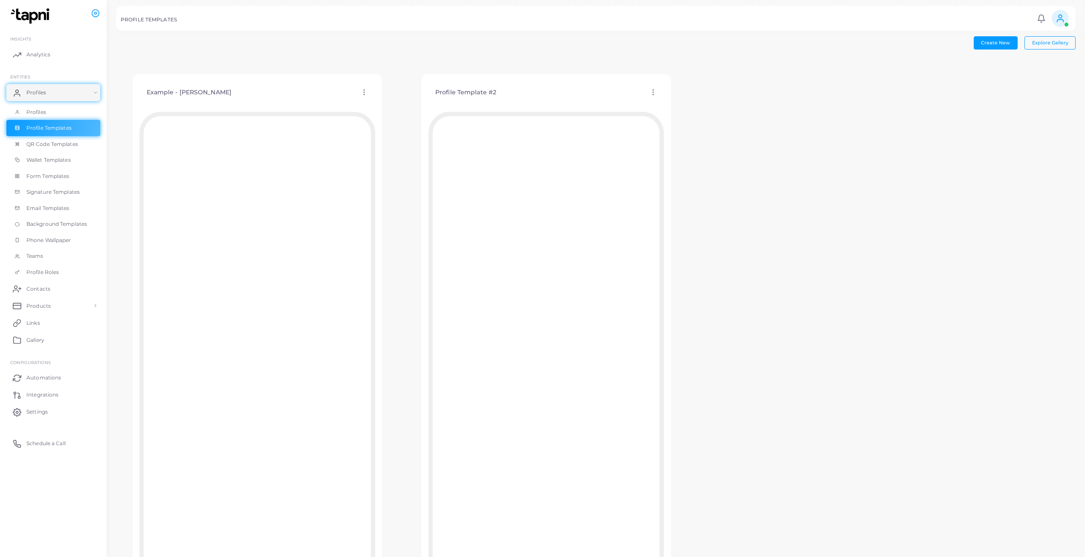
click at [653, 93] on icon at bounding box center [654, 92] width 8 height 8
click at [653, 93] on ul "Edit Template Assign template Duplicate Template Delete Template Copy Template …" at bounding box center [688, 126] width 71 height 67
click at [76, 145] on span "QR Code Templates" at bounding box center [55, 144] width 52 height 8
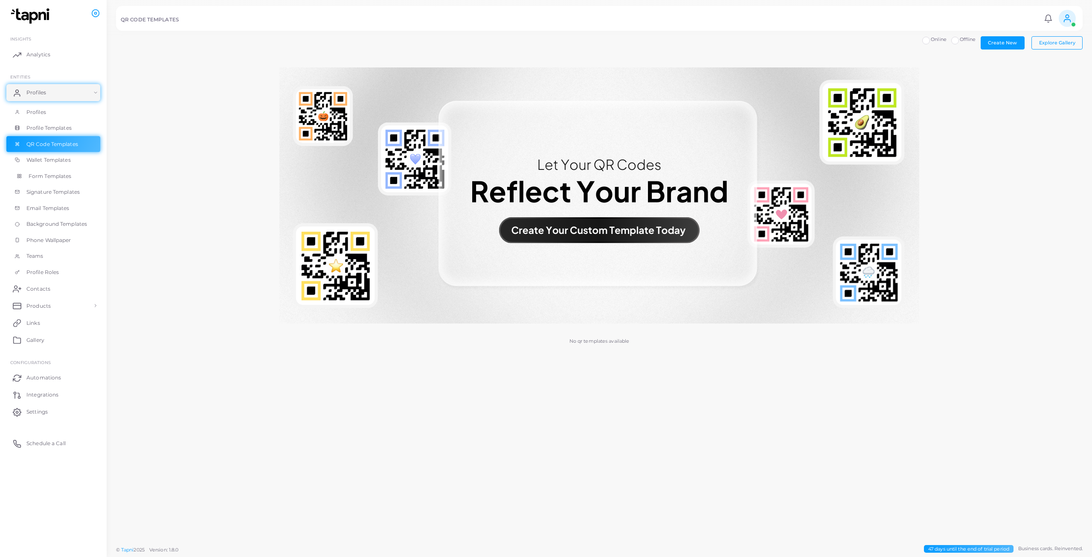
click at [64, 174] on span "Form Templates" at bounding box center [50, 176] width 43 height 8
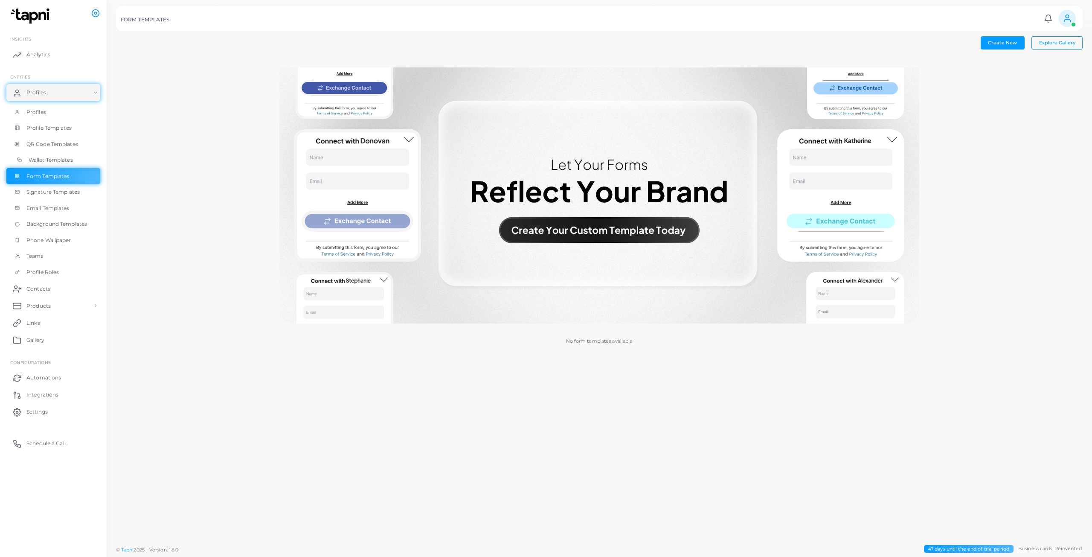
click at [70, 159] on span "Wallet Templates" at bounding box center [51, 160] width 44 height 8
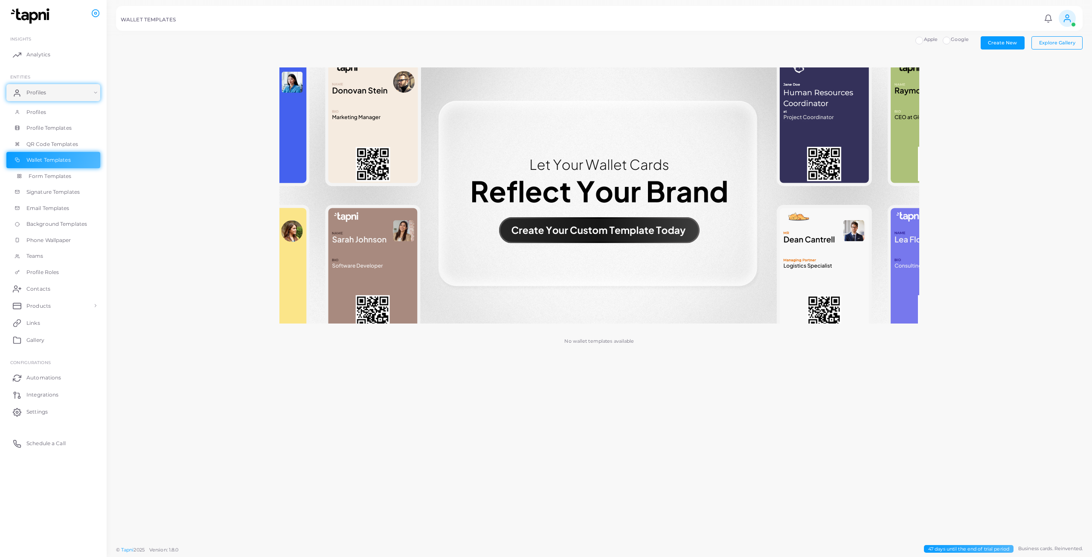
click at [70, 175] on span "Form Templates" at bounding box center [50, 176] width 43 height 8
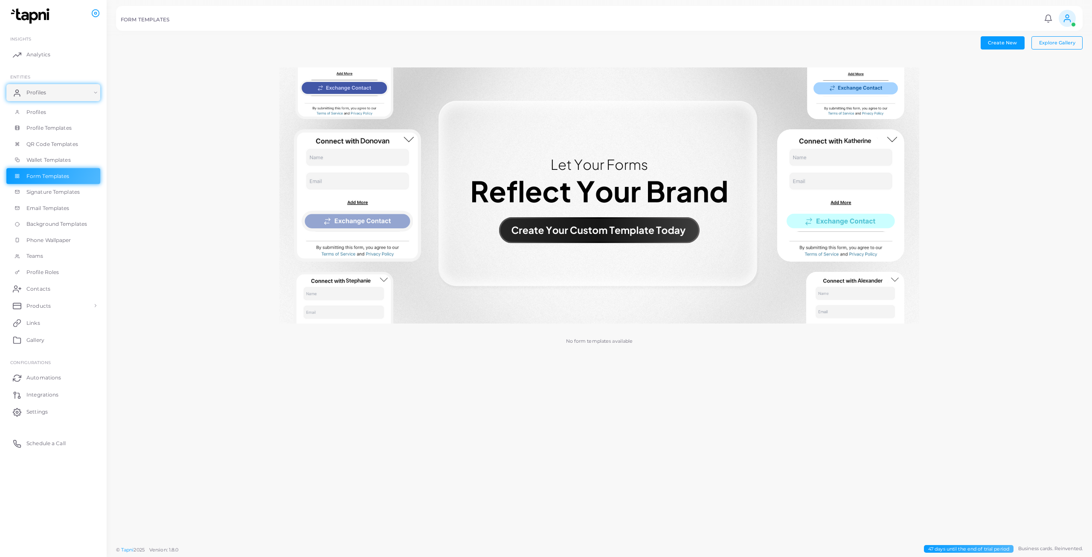
click at [655, 18] on span at bounding box center [1067, 18] width 17 height 17
click at [655, 78] on link "Logout" at bounding box center [1043, 70] width 70 height 13
